Goal: Transaction & Acquisition: Purchase product/service

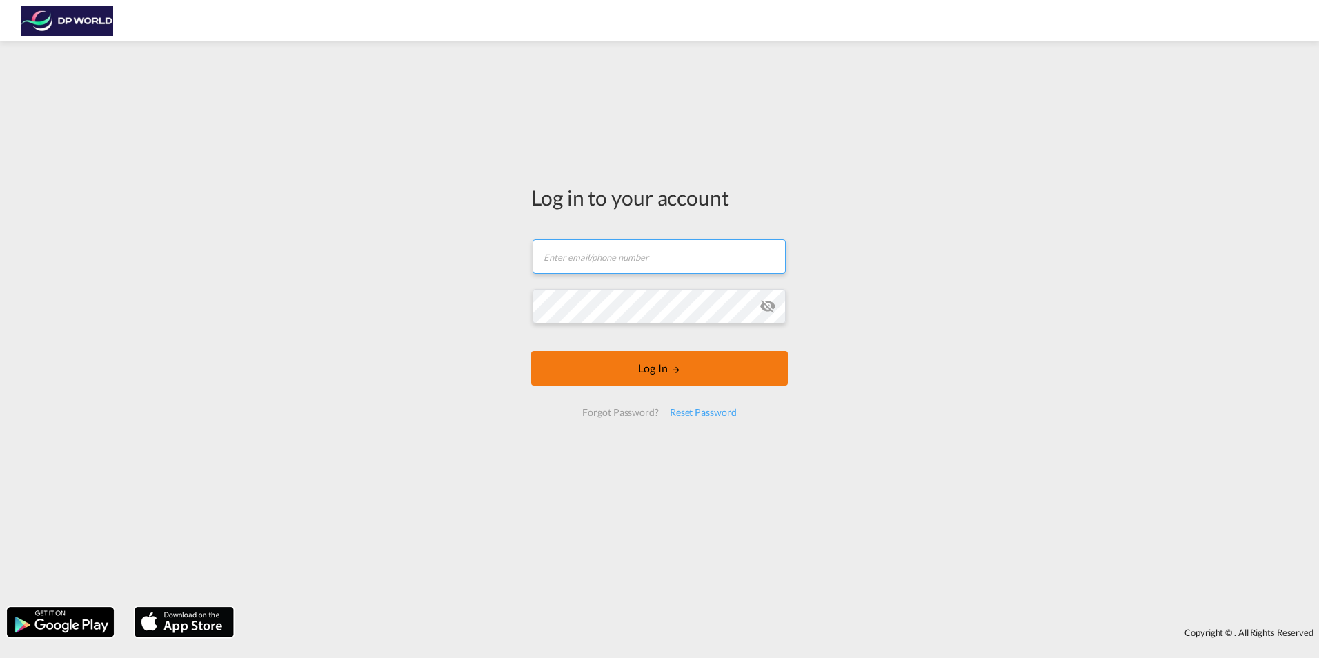
type input "[PERSON_NAME][EMAIL_ADDRESS][PERSON_NAME][DOMAIN_NAME]"
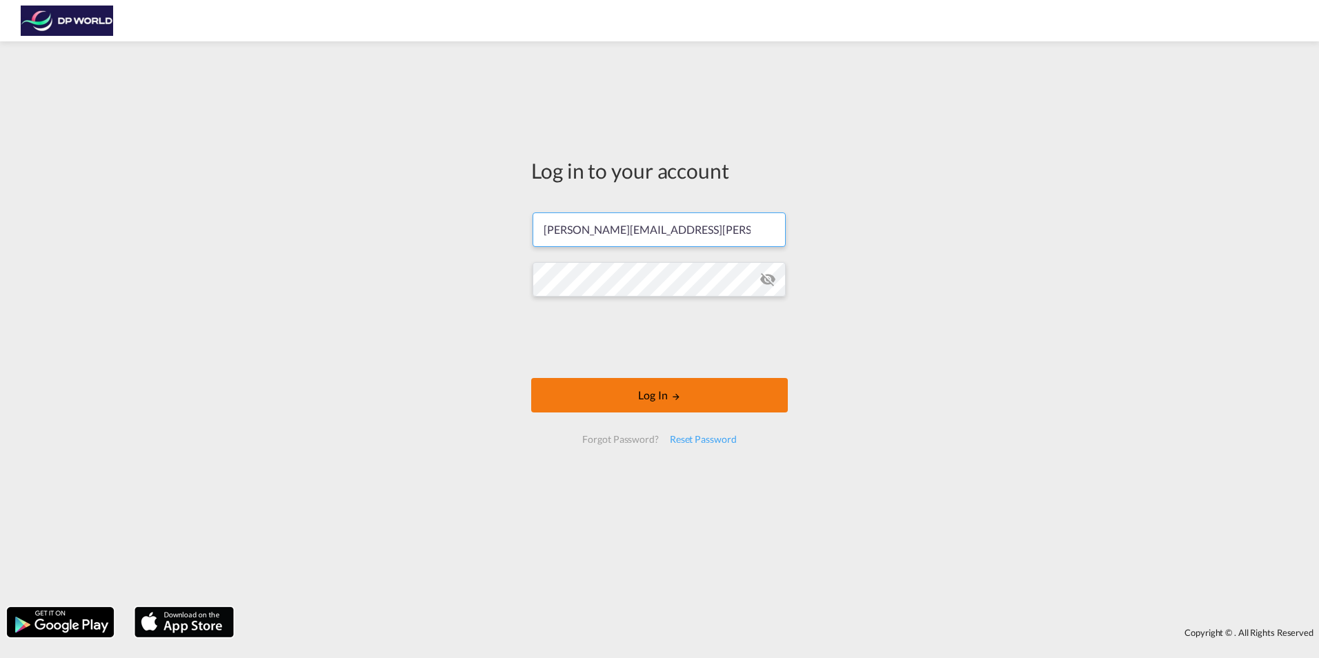
click at [684, 369] on form "[PERSON_NAME][EMAIL_ADDRESS][PERSON_NAME][DOMAIN_NAME] Log In Forgot Password? …" at bounding box center [659, 328] width 257 height 259
click at [676, 392] on md-icon "LOGIN" at bounding box center [676, 397] width 10 height 10
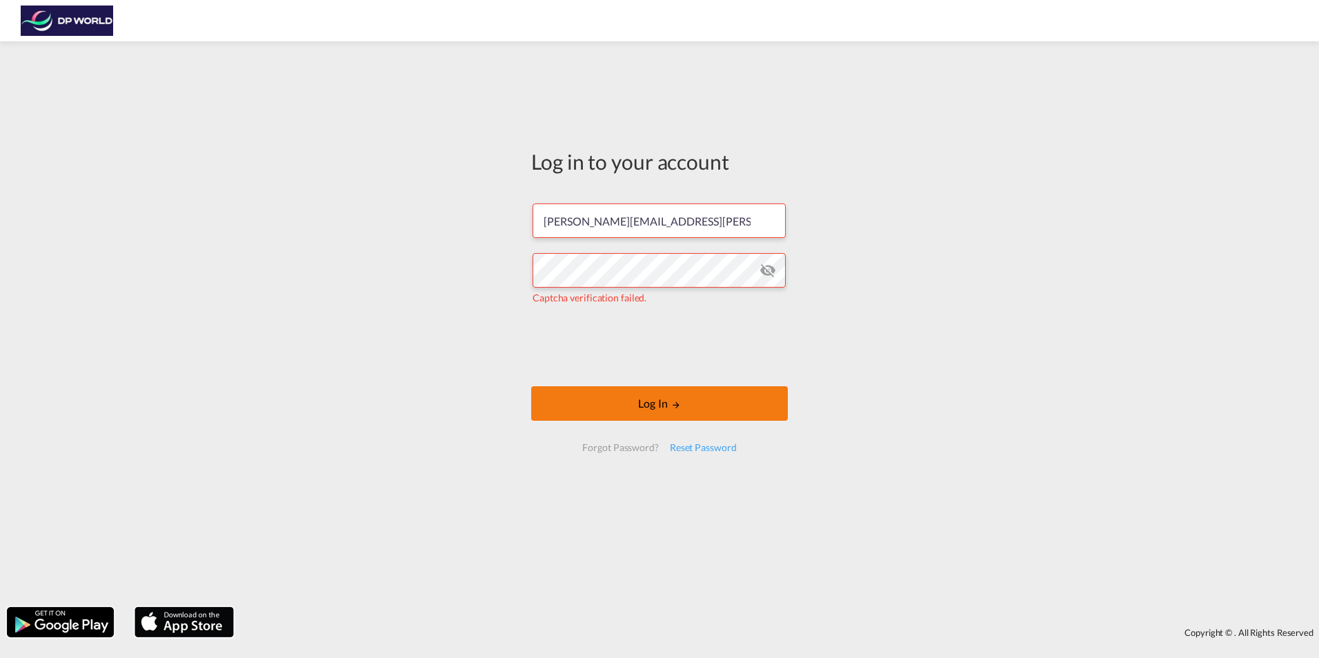
click at [644, 407] on button "Log In" at bounding box center [659, 403] width 257 height 34
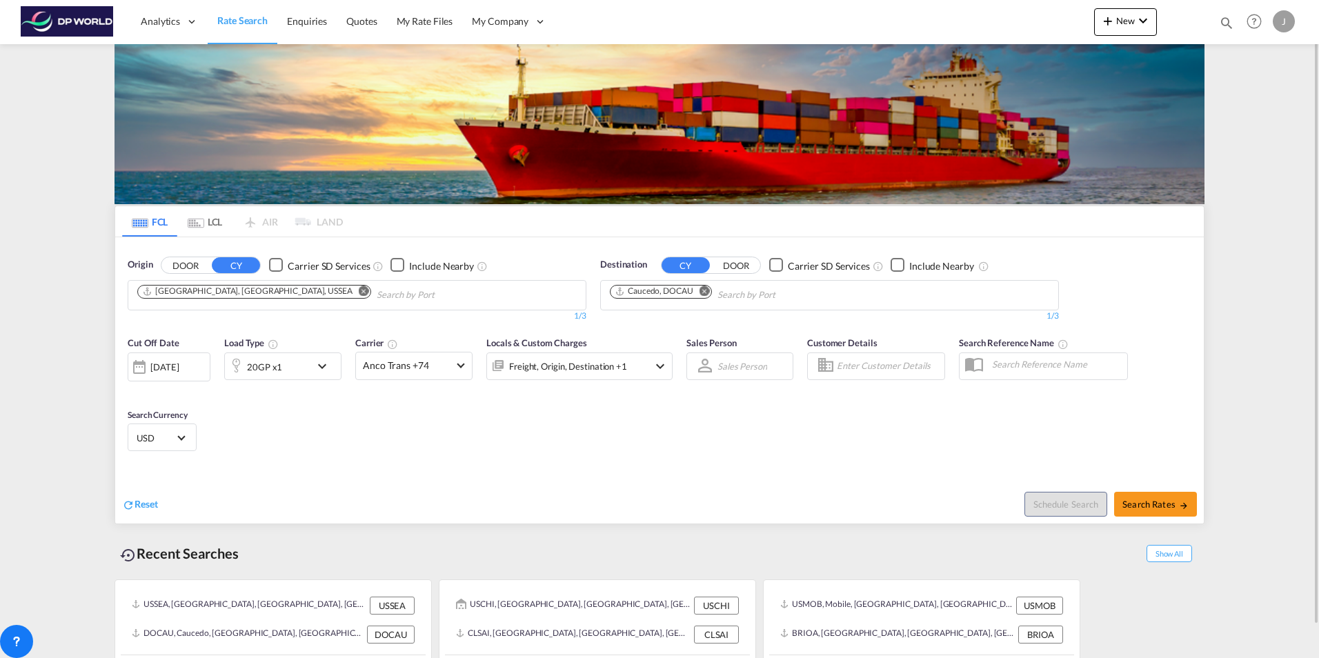
click at [359, 292] on md-icon "Remove" at bounding box center [364, 291] width 10 height 10
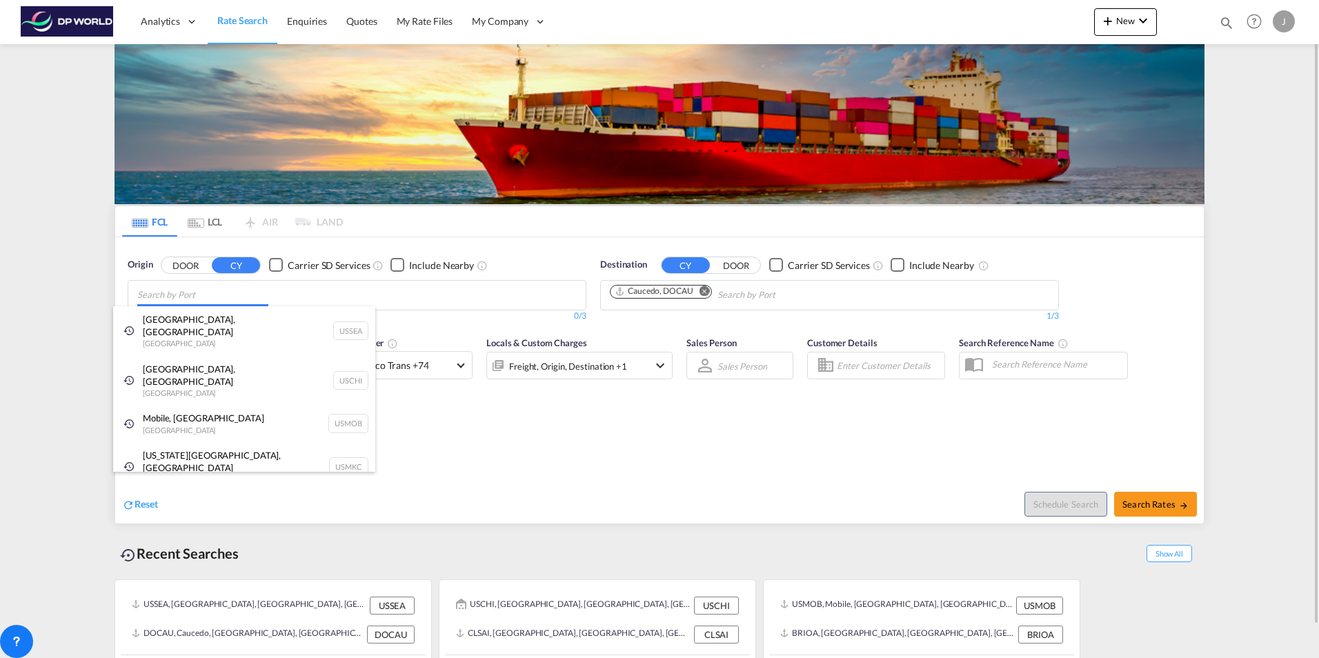
click at [177, 288] on body "Analytics Dashboard Rate Search Enquiries Quotes My Rate Files My Company" at bounding box center [659, 329] width 1319 height 658
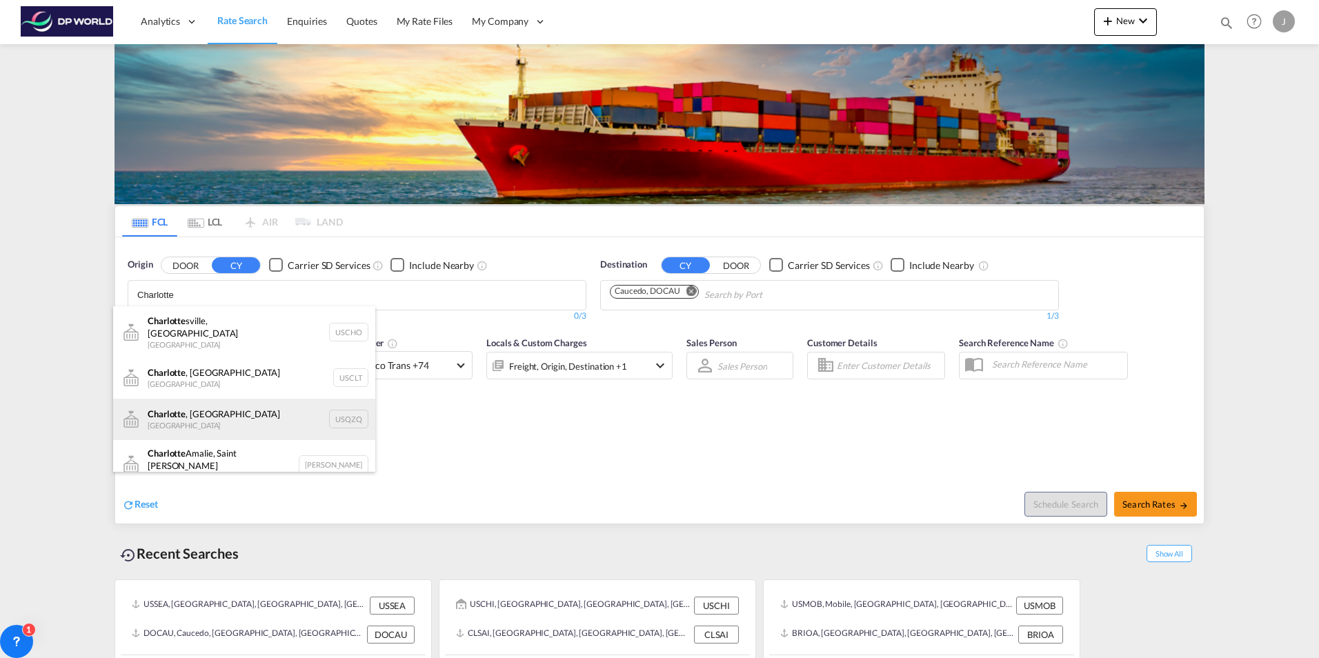
scroll to position [83, 0]
type input "Charlotte"
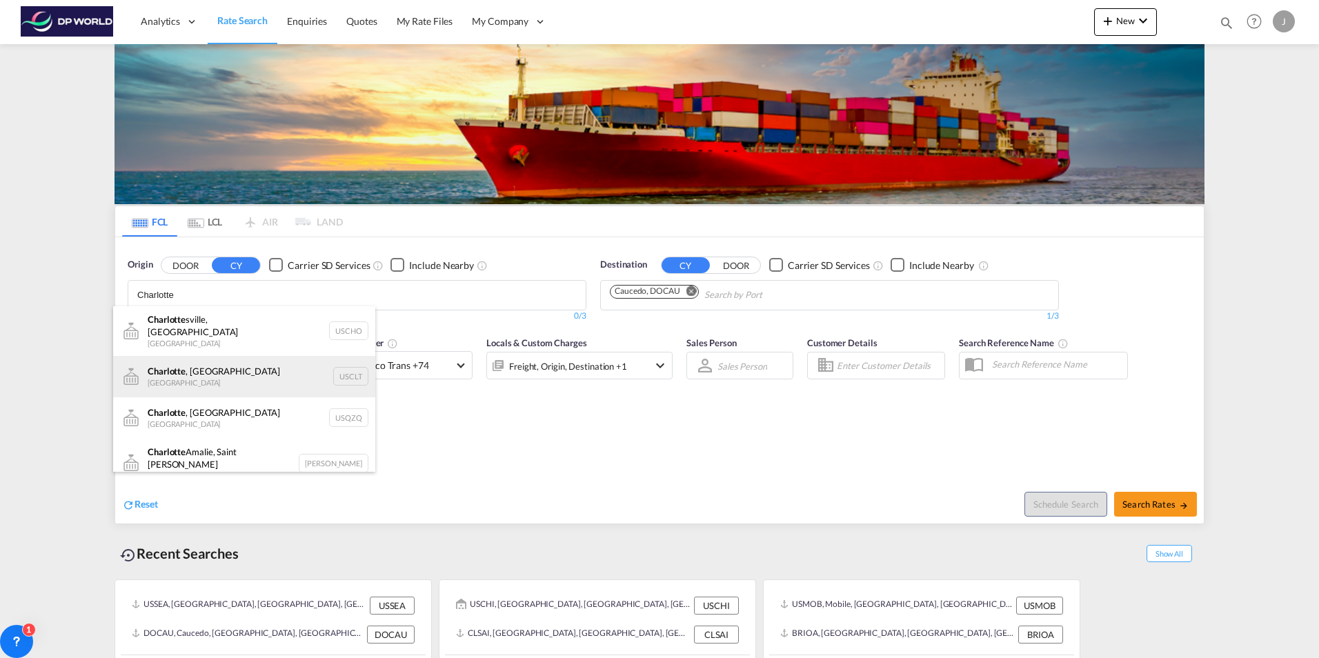
click at [179, 365] on div "[GEOGRAPHIC_DATA] , [GEOGRAPHIC_DATA] United States USCLT" at bounding box center [244, 376] width 262 height 41
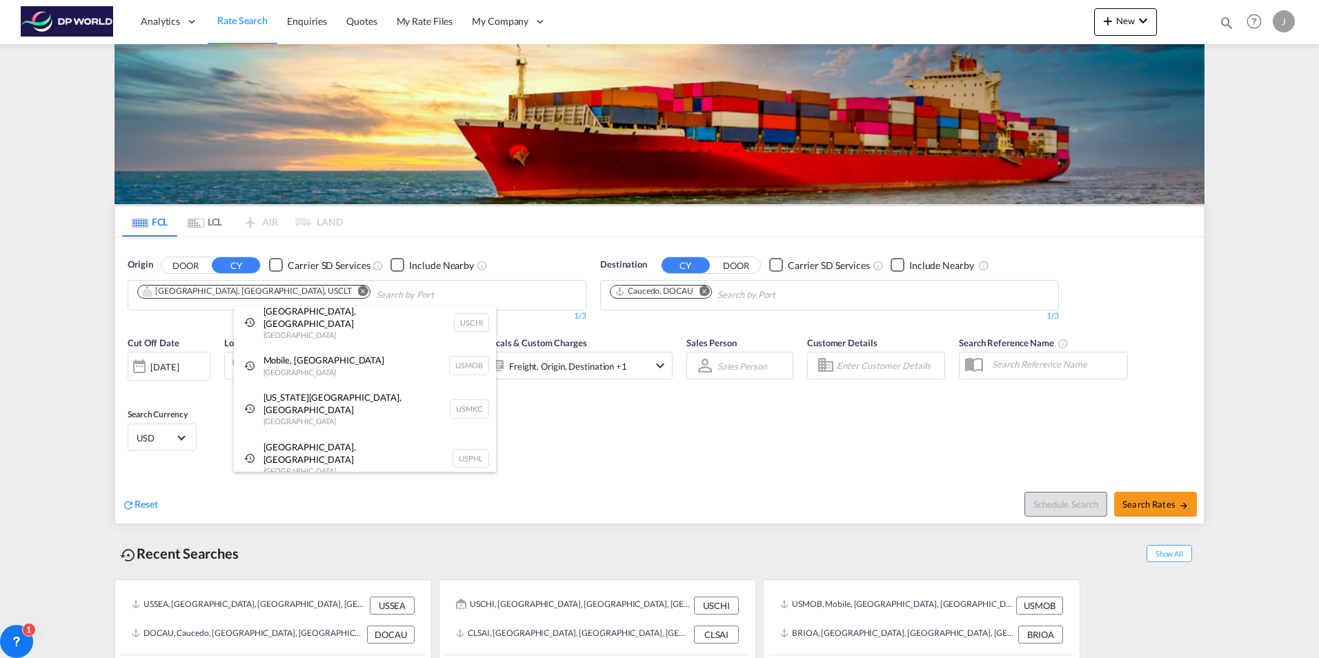
scroll to position [21, 0]
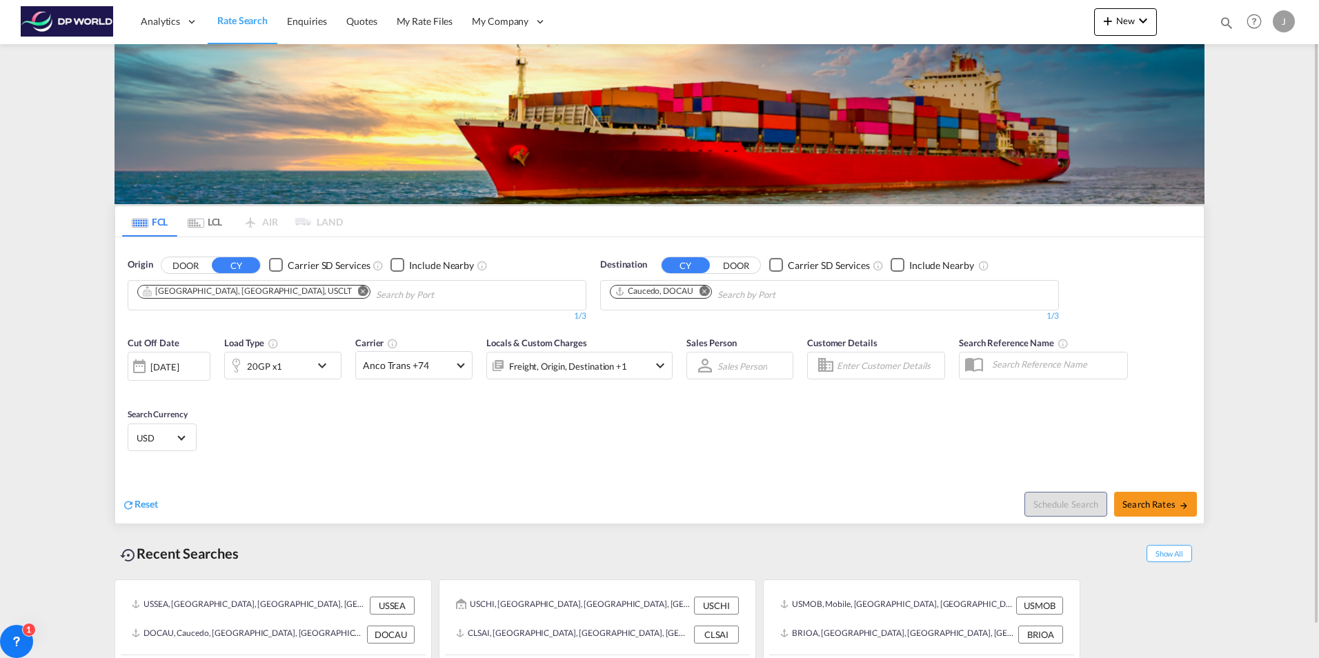
click at [703, 290] on md-icon "Remove" at bounding box center [704, 291] width 10 height 10
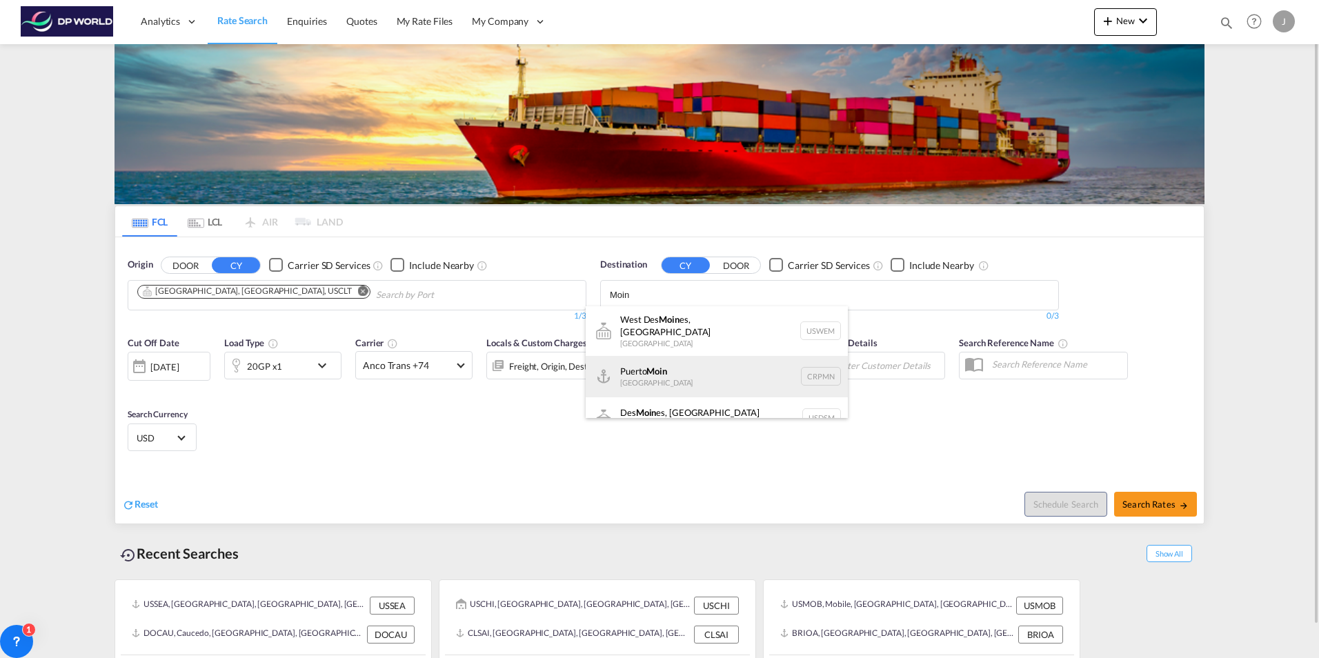
type input "Moin"
click at [628, 369] on div "Puerto [PERSON_NAME][GEOGRAPHIC_DATA] CRPMN" at bounding box center [717, 376] width 262 height 41
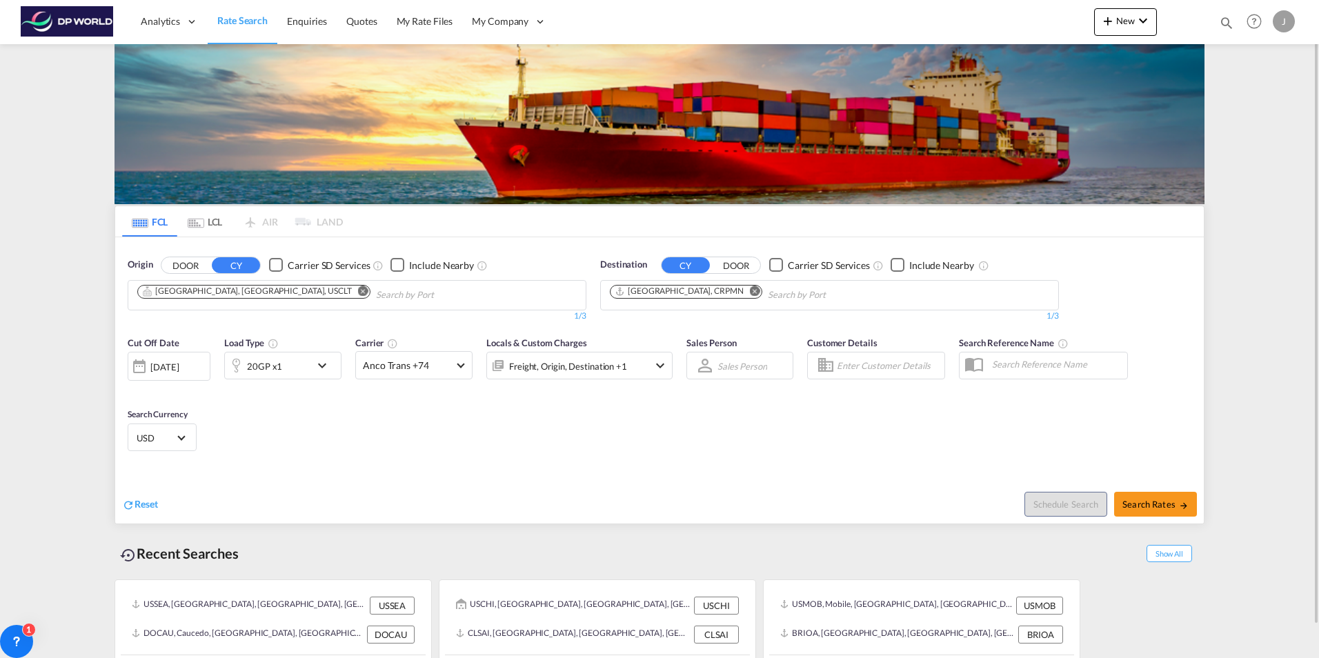
click at [310, 362] on div "20GP x1" at bounding box center [268, 366] width 86 height 28
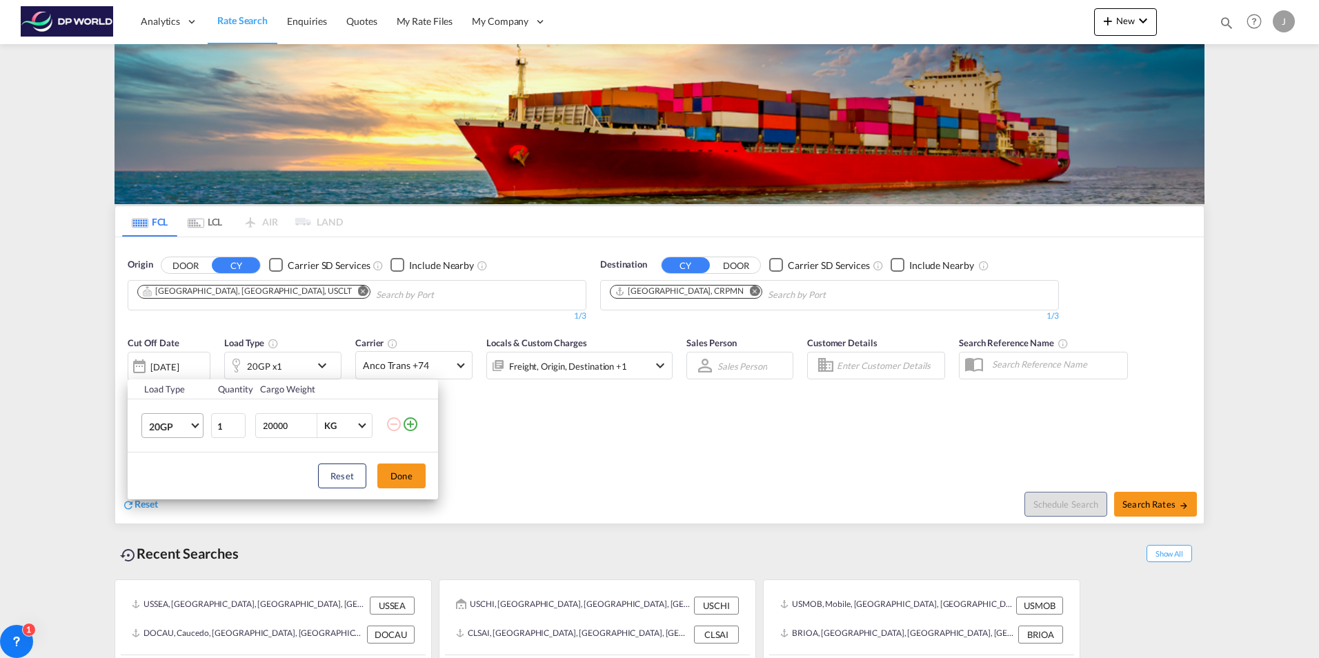
click at [177, 429] on span "20GP" at bounding box center [169, 427] width 40 height 14
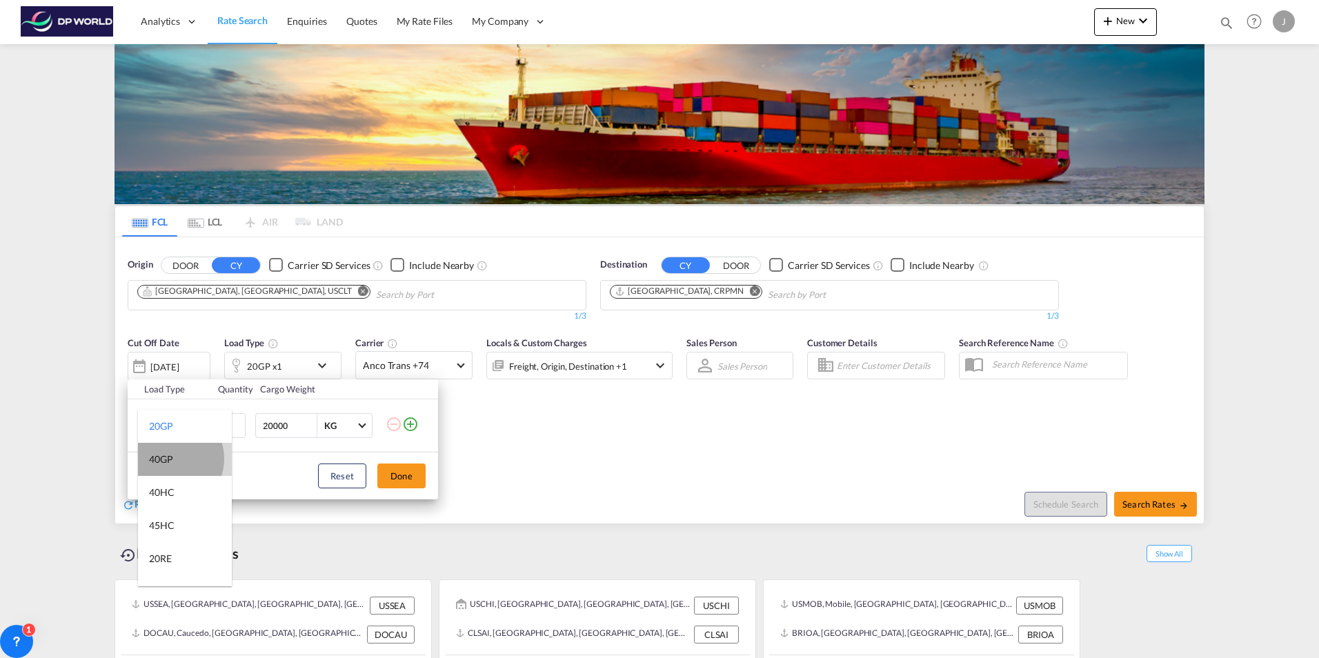
click at [169, 459] on div "40GP" at bounding box center [161, 459] width 24 height 14
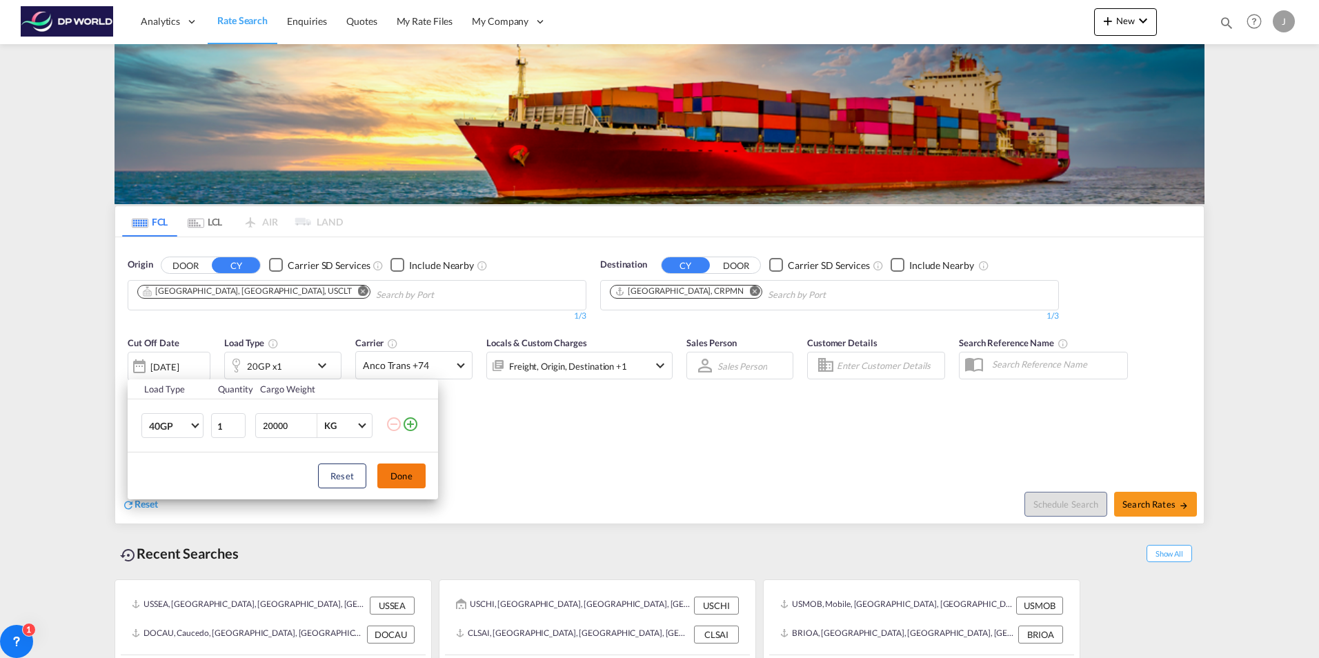
click at [398, 472] on button "Done" at bounding box center [401, 475] width 48 height 25
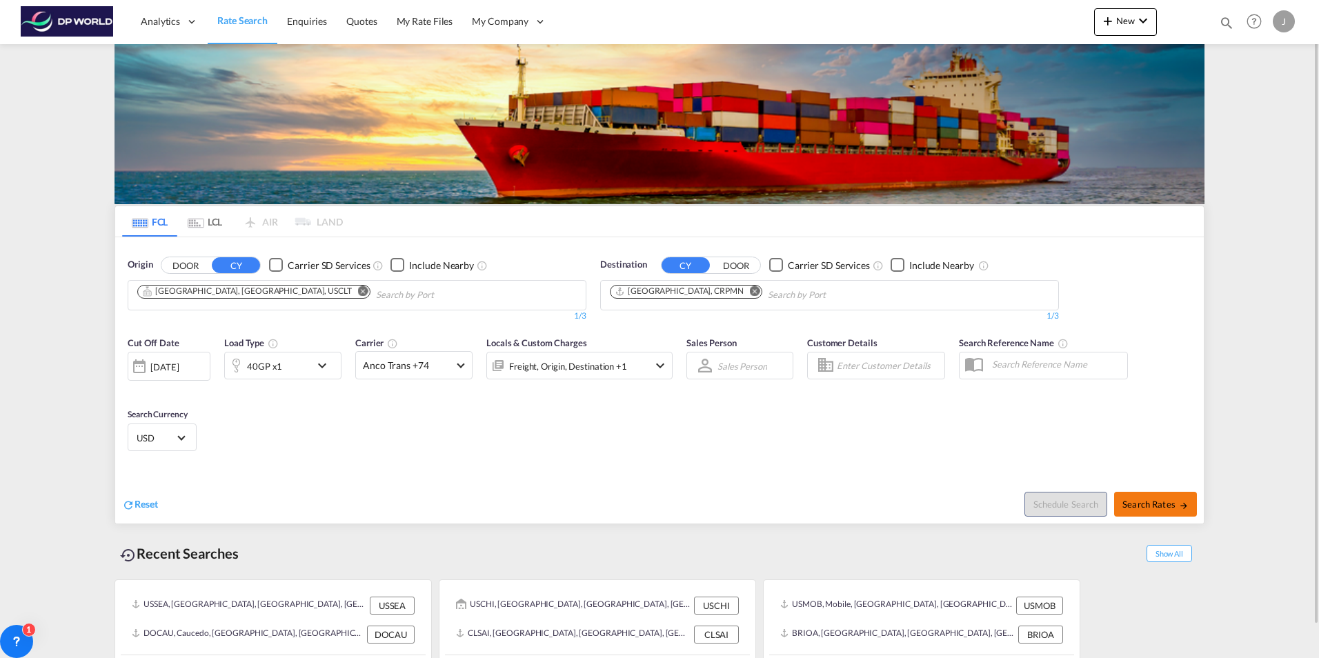
click at [1165, 503] on span "Search Rates" at bounding box center [1155, 504] width 66 height 11
type input "USCLT to CRPMN / [DATE]"
